Goal: Task Accomplishment & Management: Use online tool/utility

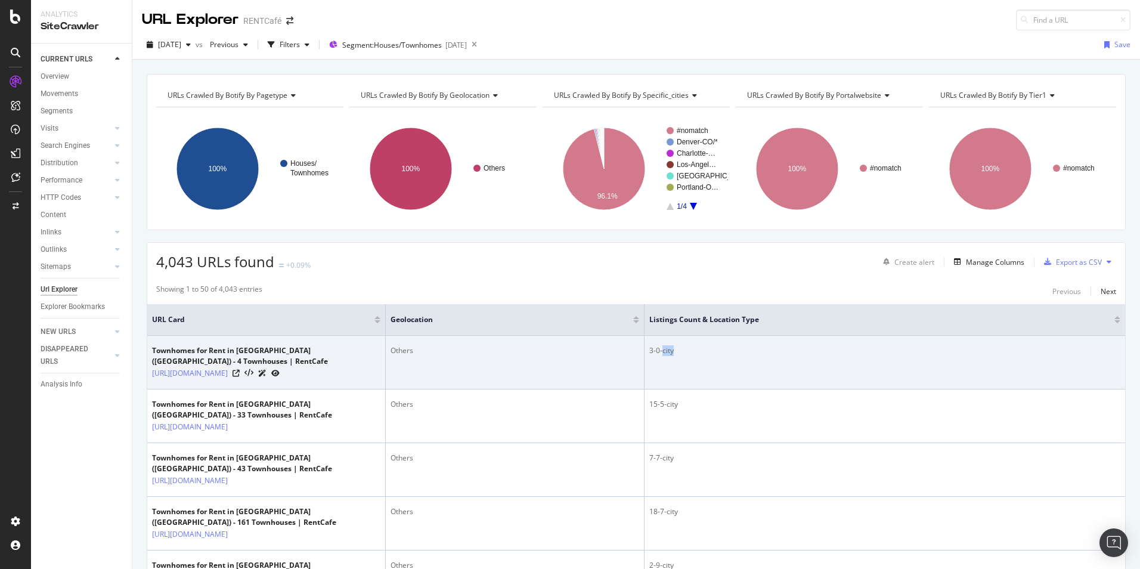
scroll to position [179, 0]
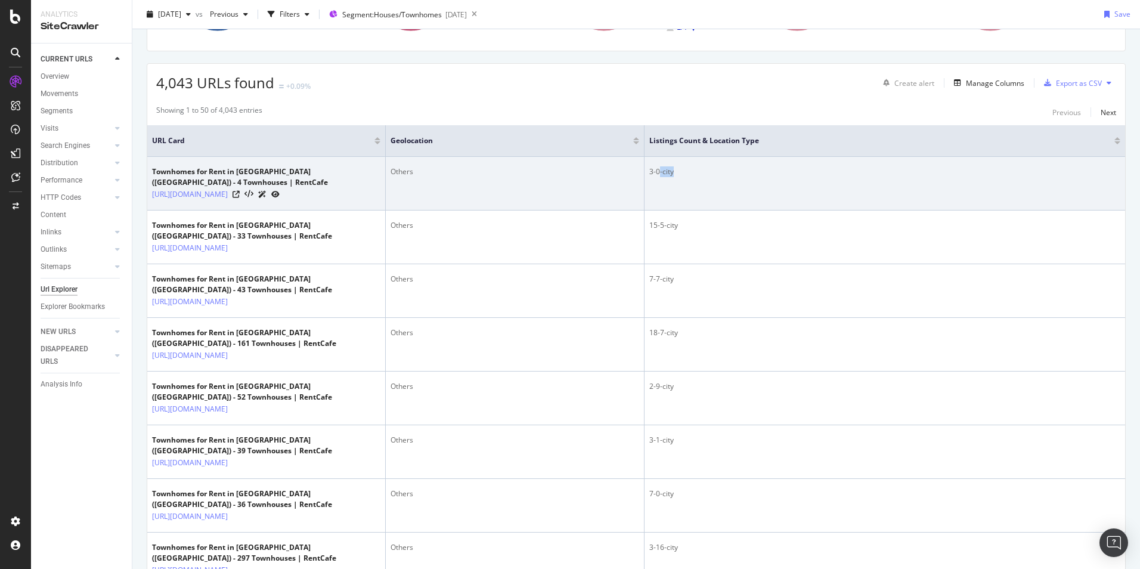
click at [660, 176] on div "3-0-city" at bounding box center [884, 171] width 471 height 11
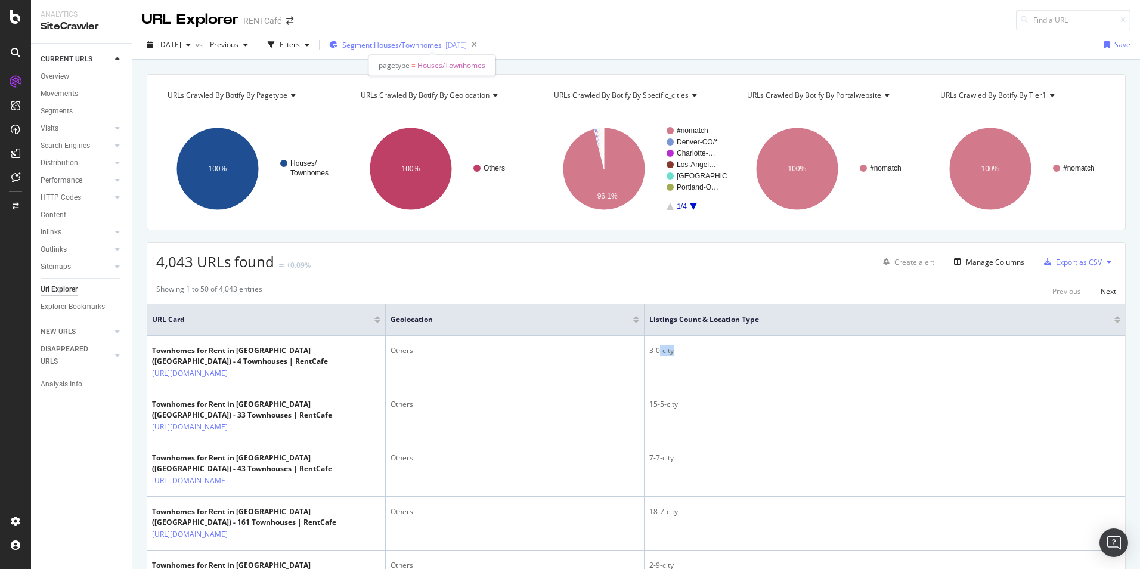
click at [430, 45] on span "Segment: Houses/Townhomes" at bounding box center [392, 45] width 100 height 10
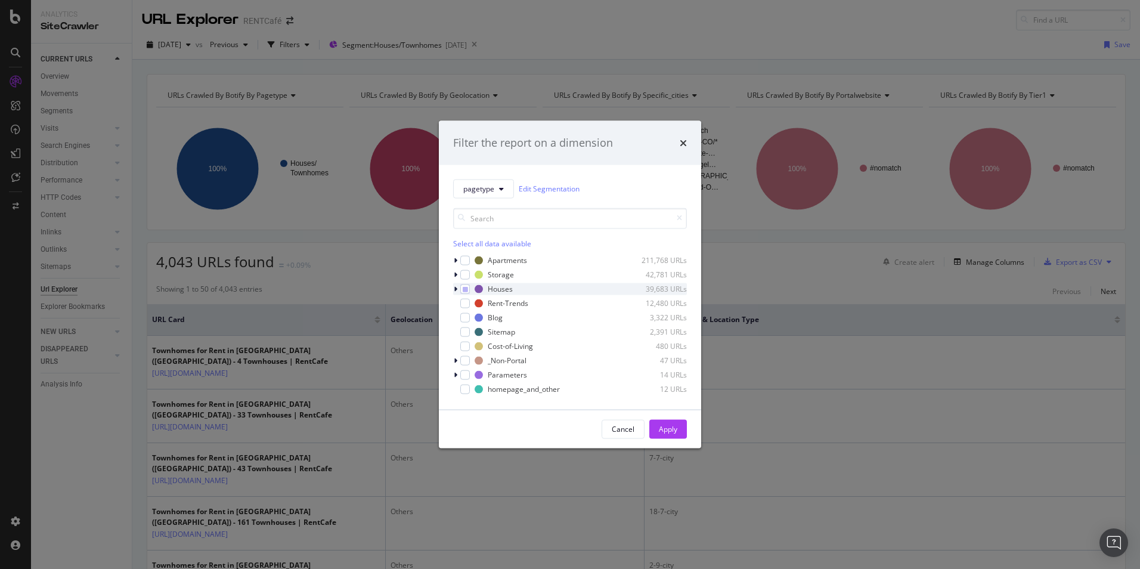
click at [459, 288] on div "modal" at bounding box center [456, 289] width 7 height 12
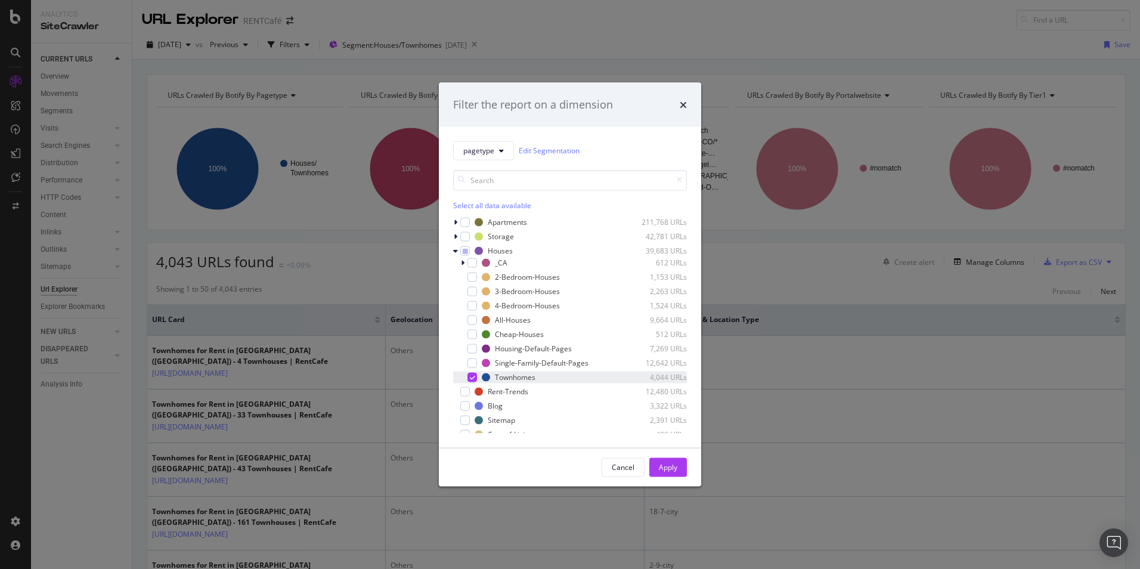
click at [470, 376] on icon "modal" at bounding box center [472, 377] width 5 height 6
click at [475, 319] on div "modal" at bounding box center [472, 320] width 10 height 10
click at [662, 466] on div "Apply" at bounding box center [668, 467] width 18 height 10
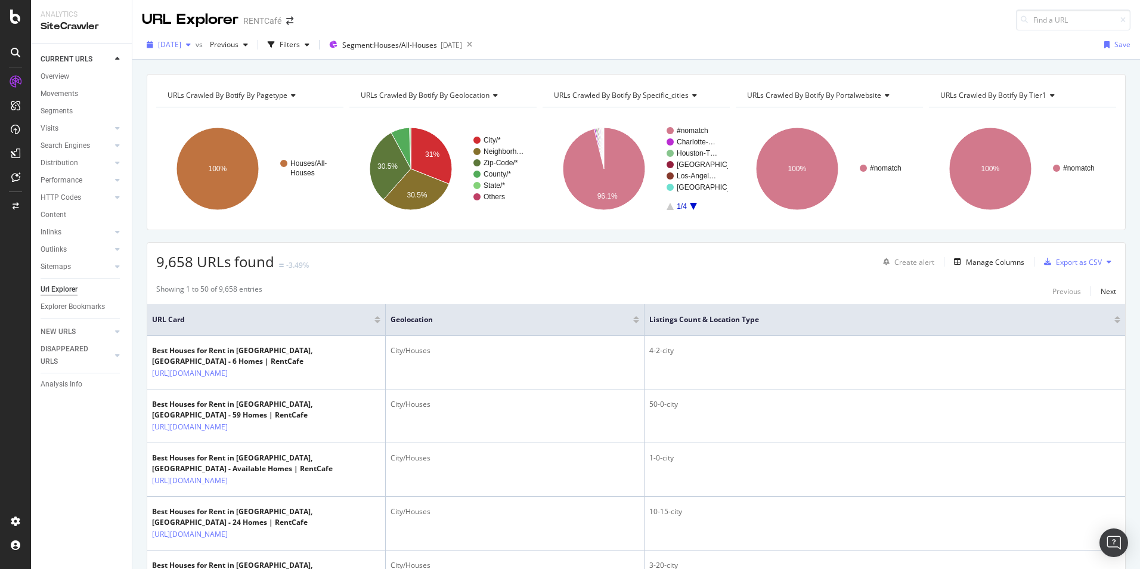
click at [181, 48] on span "[DATE]" at bounding box center [169, 44] width 23 height 10
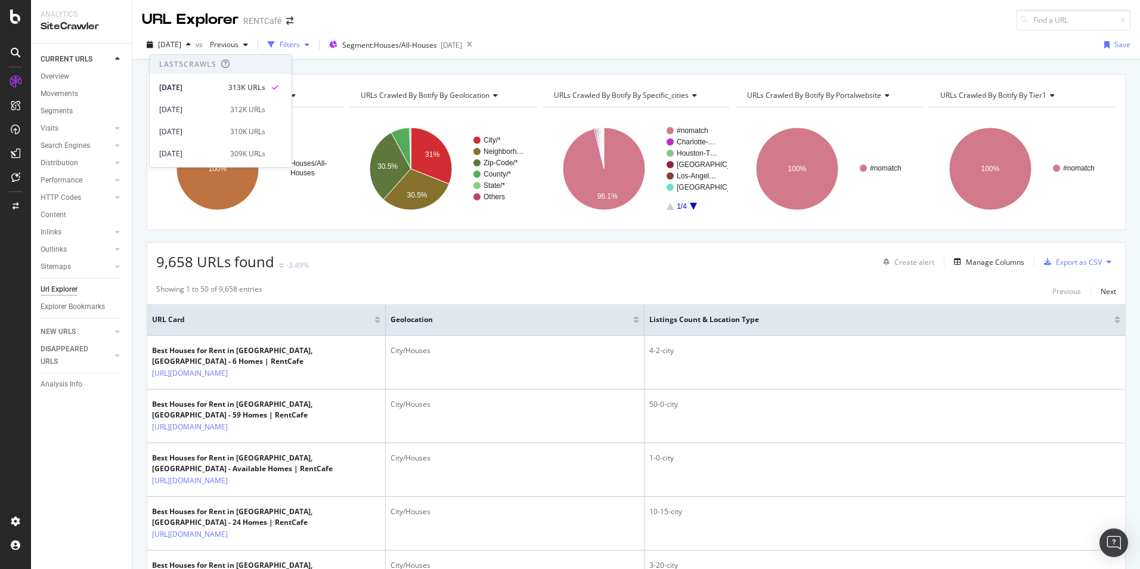
click at [300, 42] on div "Filters" at bounding box center [290, 44] width 20 height 10
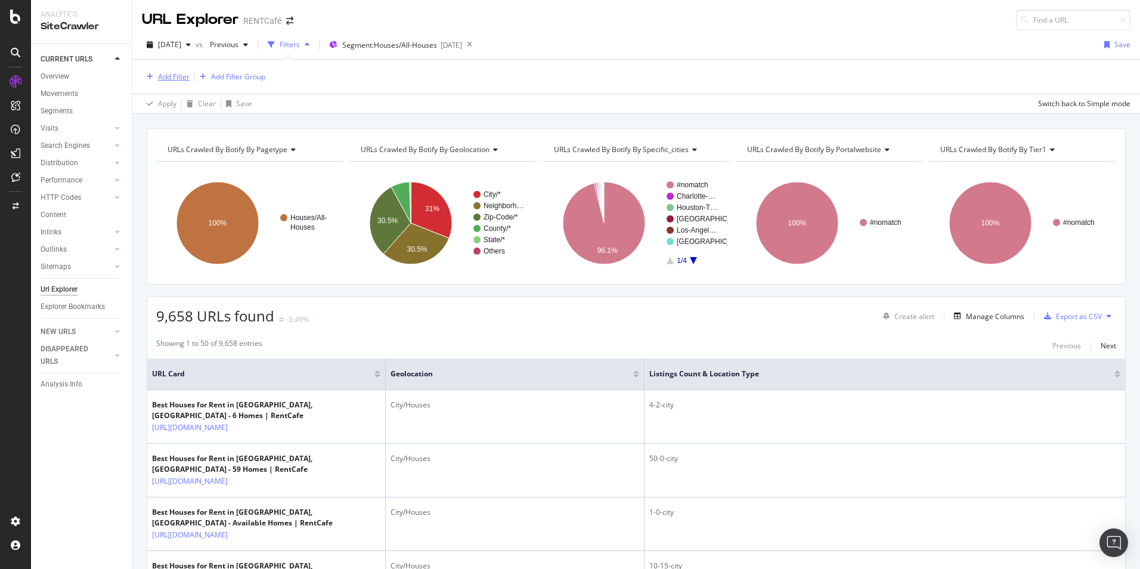
click at [175, 77] on div "Add Filter" at bounding box center [174, 77] width 32 height 10
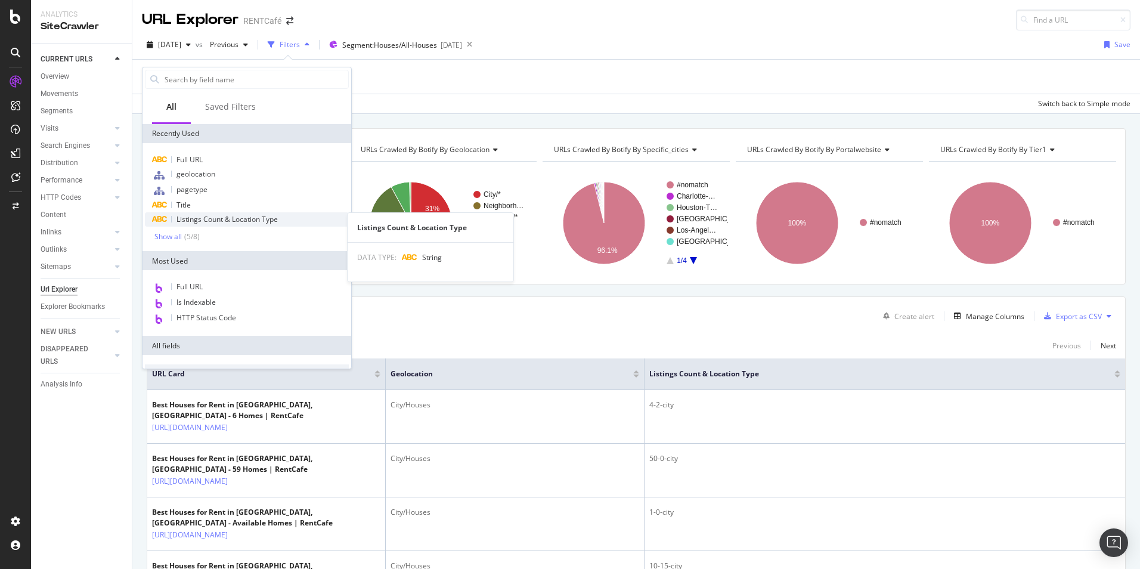
click at [223, 223] on span "Listings Count & Location Type" at bounding box center [226, 219] width 101 height 10
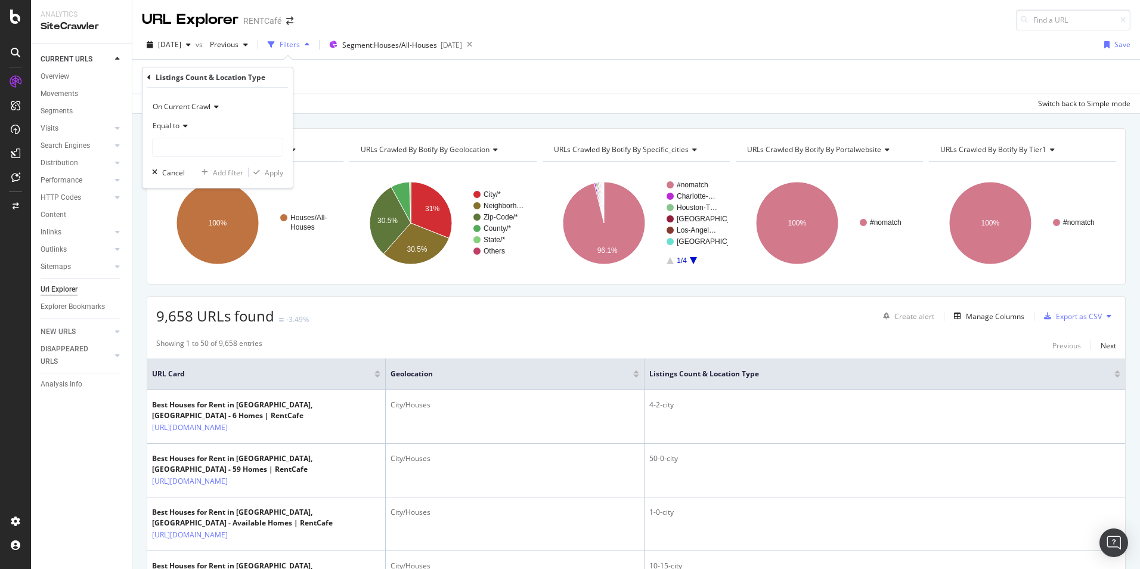
click at [184, 125] on icon at bounding box center [183, 125] width 8 height 7
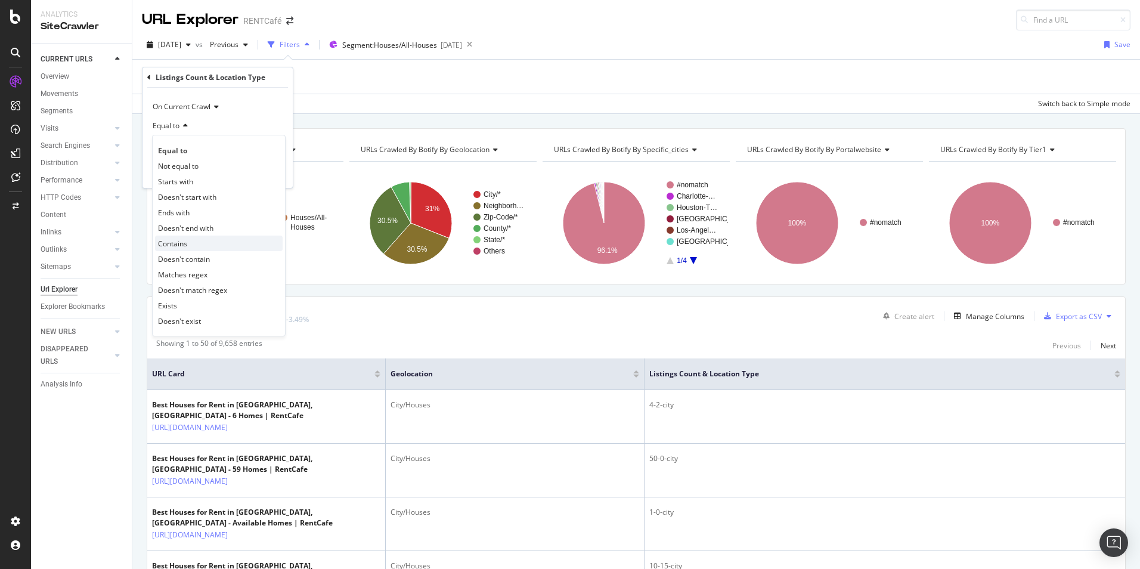
click at [184, 245] on span "Contains" at bounding box center [172, 243] width 29 height 10
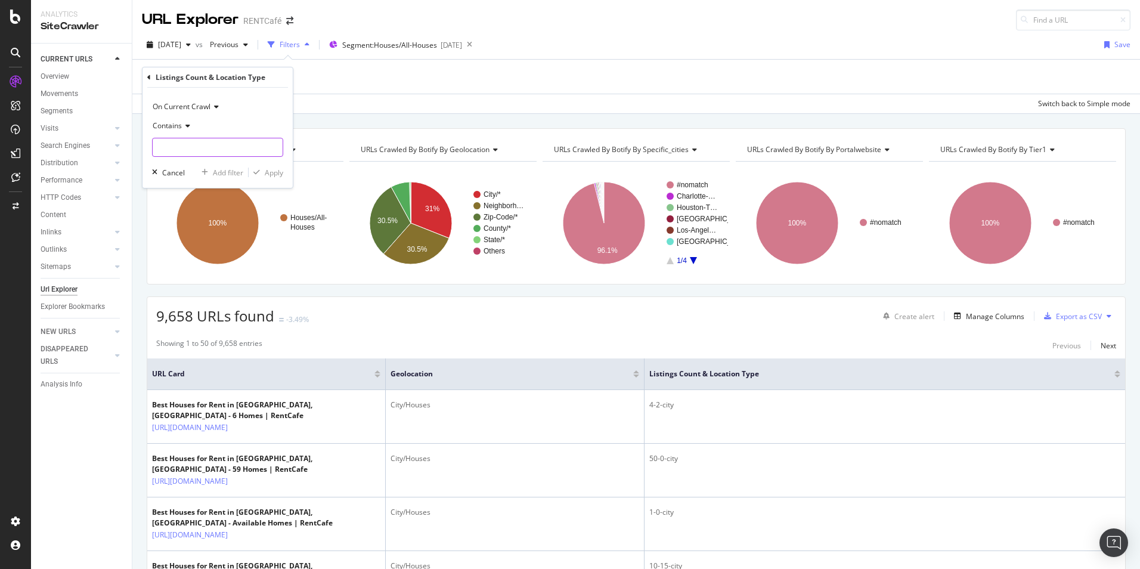
click at [189, 148] on input "text" at bounding box center [218, 147] width 130 height 19
paste input "-city"
type input "-neighborhood"
click at [270, 180] on div "On Current Crawl Contains -neighborhood Cancel Add filter Apply" at bounding box center [217, 138] width 150 height 100
click at [275, 175] on div "Apply" at bounding box center [274, 172] width 18 height 10
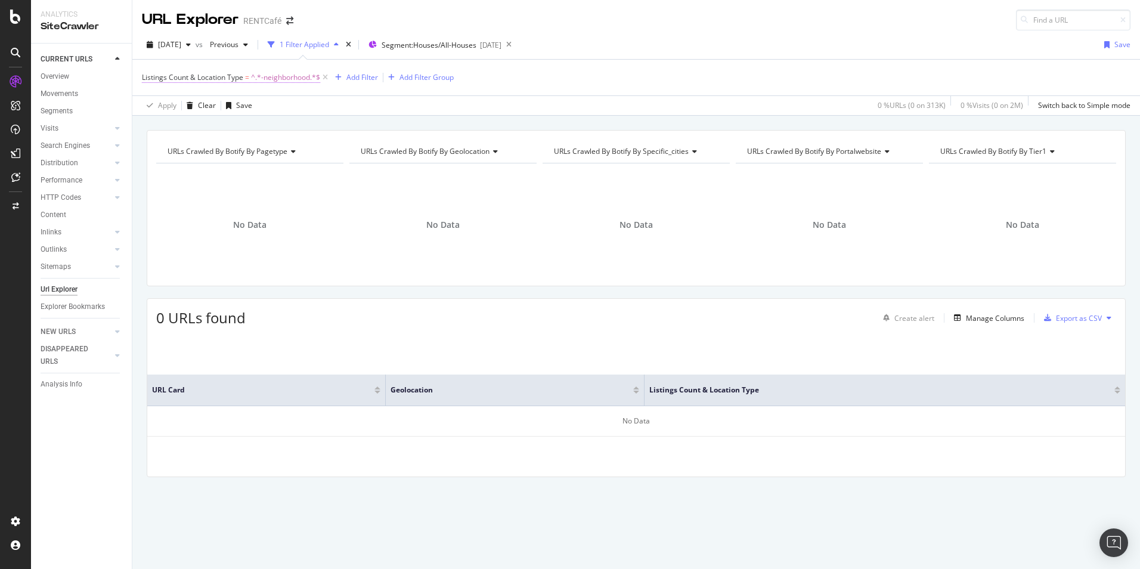
click at [288, 77] on span "^.*-neighborhood.*$" at bounding box center [285, 77] width 69 height 17
click at [175, 125] on span "Contains" at bounding box center [167, 124] width 29 height 10
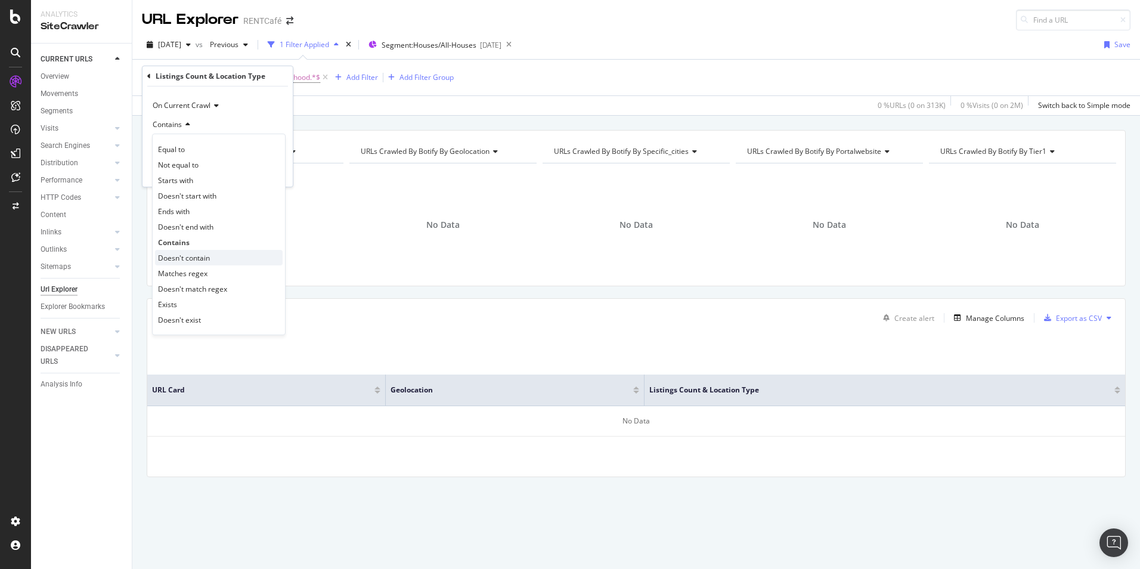
click at [185, 257] on span "Doesn't contain" at bounding box center [184, 258] width 52 height 10
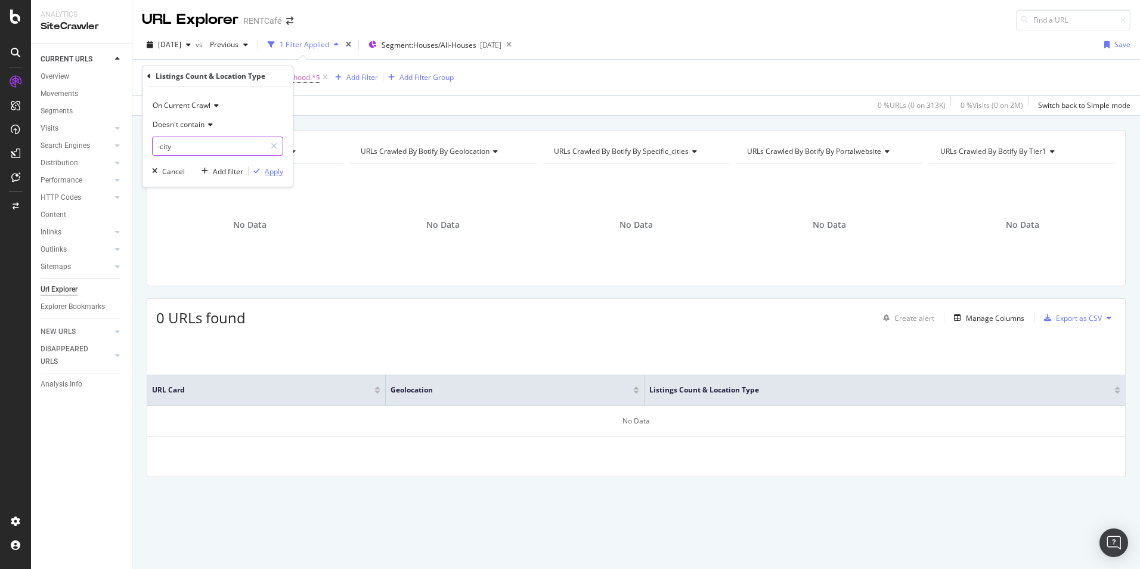
type input "-city"
click at [265, 170] on div "Apply" at bounding box center [274, 171] width 18 height 10
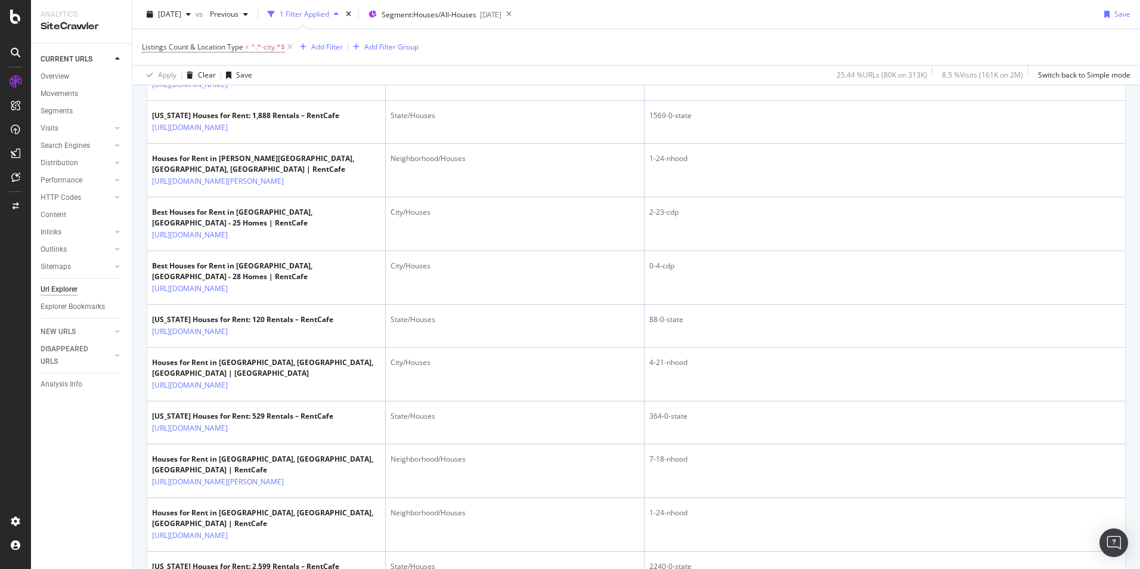
scroll to position [1013, 0]
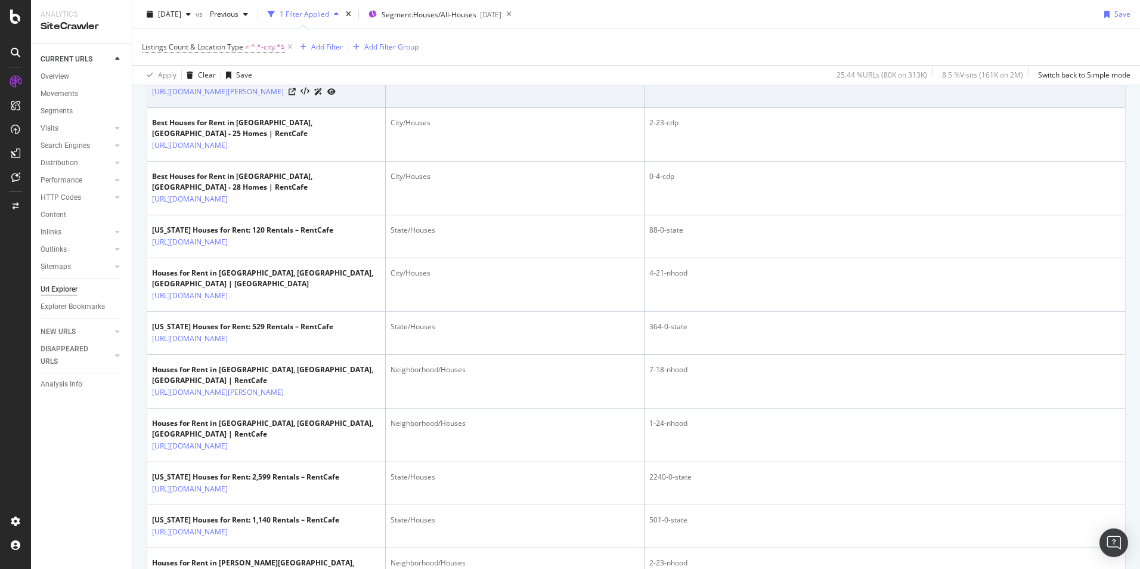
drag, startPoint x: 693, startPoint y: 196, endPoint x: 667, endPoint y: 198, distance: 26.3
click at [667, 75] on div "1-24-nhood" at bounding box center [884, 69] width 471 height 11
copy div "nhood"
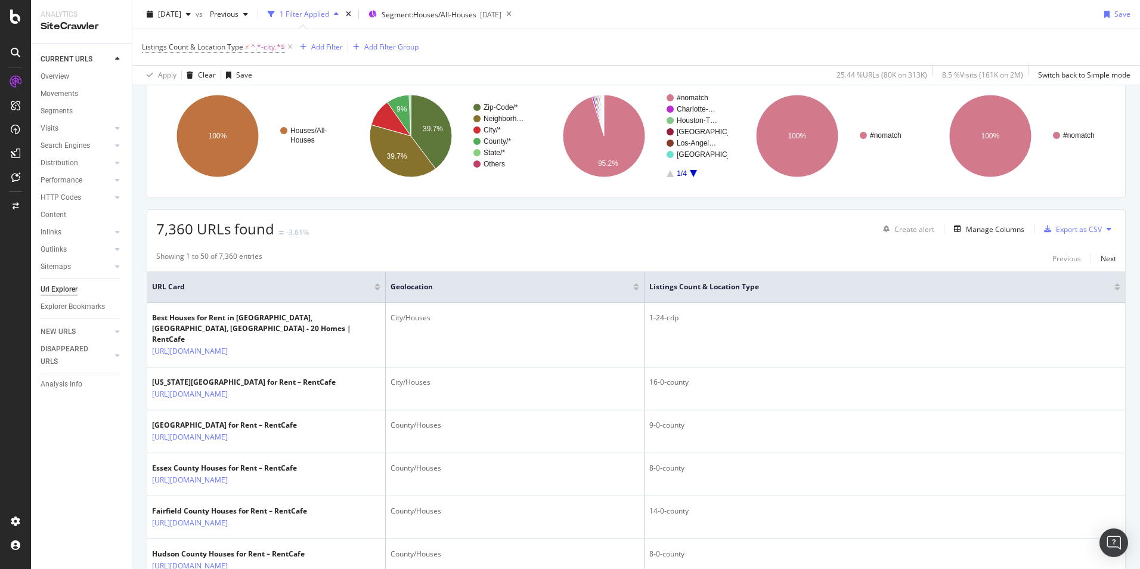
scroll to position [0, 0]
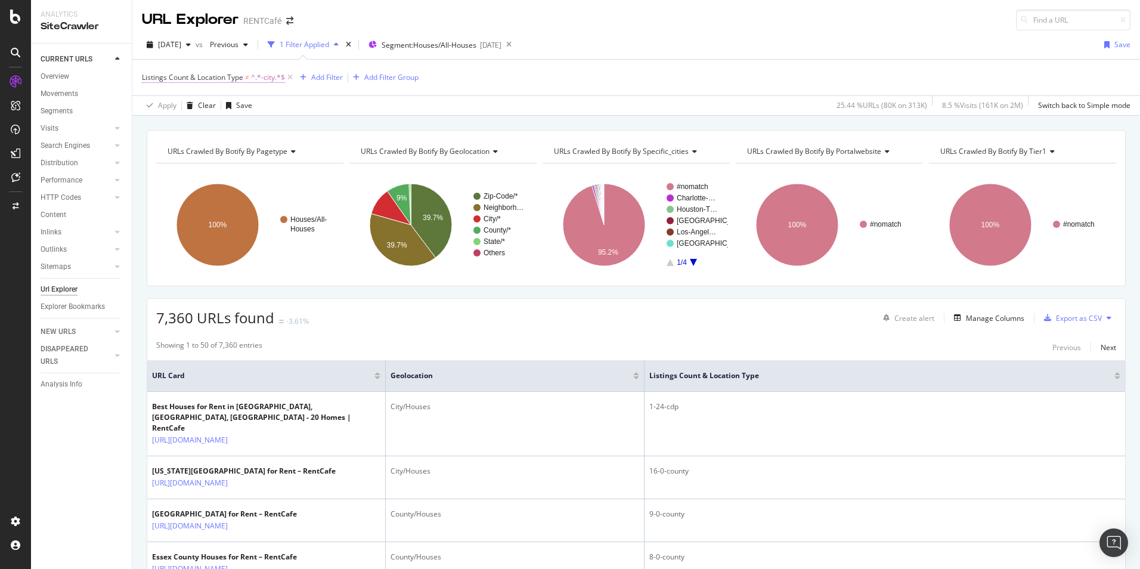
click at [265, 79] on span "^.*-city.*$" at bounding box center [268, 77] width 34 height 17
click at [168, 142] on input "-city" at bounding box center [209, 145] width 113 height 19
paste input "nhood"
type input "nhood"
click at [207, 126] on icon at bounding box center [208, 124] width 8 height 7
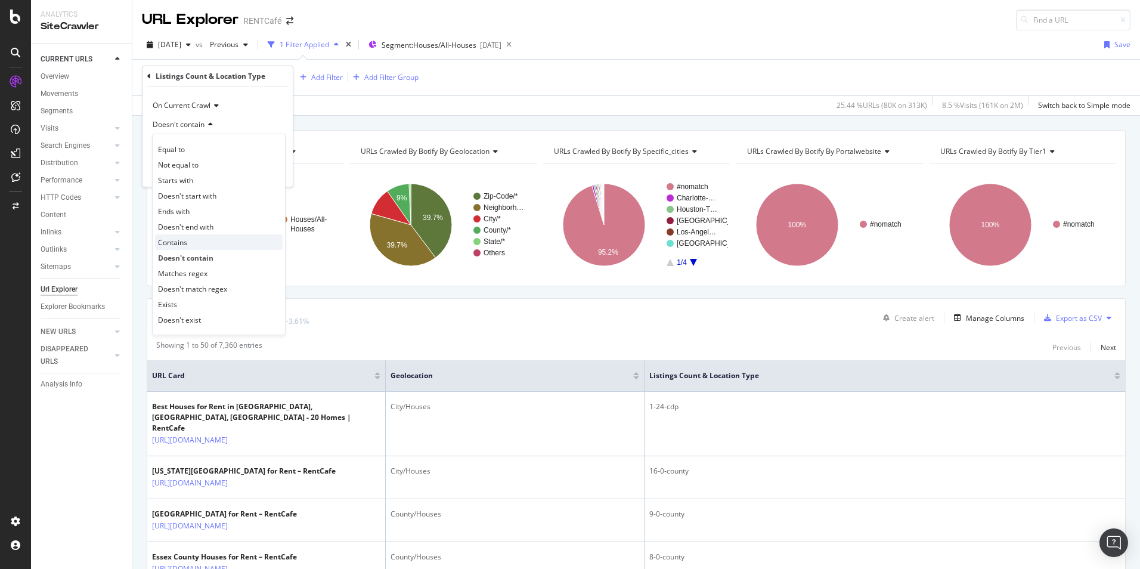
click at [178, 240] on span "Contains" at bounding box center [172, 242] width 29 height 10
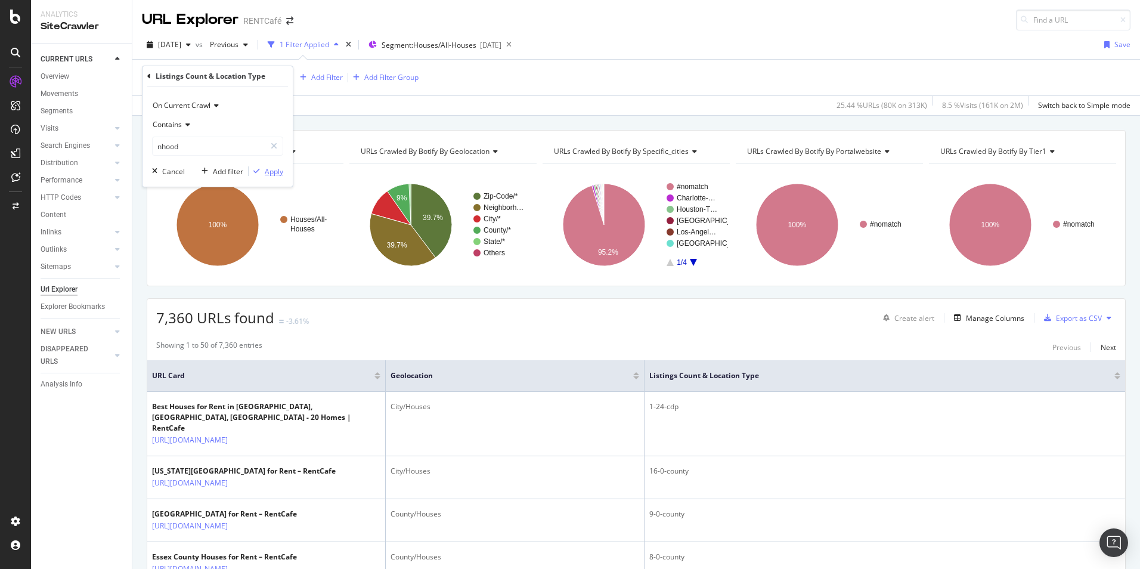
click at [274, 170] on div "Apply" at bounding box center [274, 171] width 18 height 10
